Goal: Transaction & Acquisition: Purchase product/service

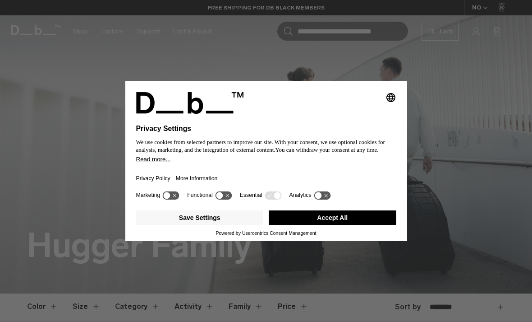
click at [221, 224] on button "Save Settings" at bounding box center [200, 217] width 128 height 14
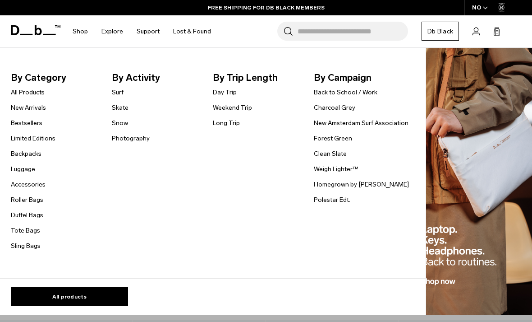
click at [38, 186] on link "Accessories" at bounding box center [28, 184] width 35 height 9
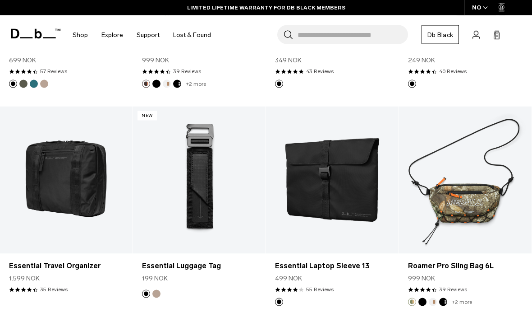
scroll to position [1409, 0]
